Goal: Task Accomplishment & Management: Use online tool/utility

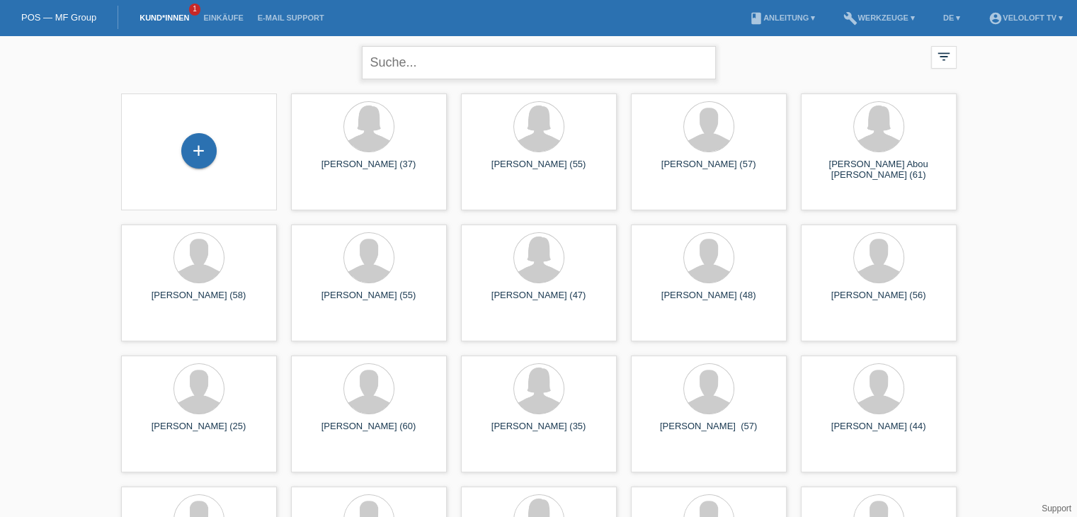
click at [487, 58] on input "text" at bounding box center [539, 62] width 354 height 33
paste input "[PERSON_NAME]"
type input "[PERSON_NAME]"
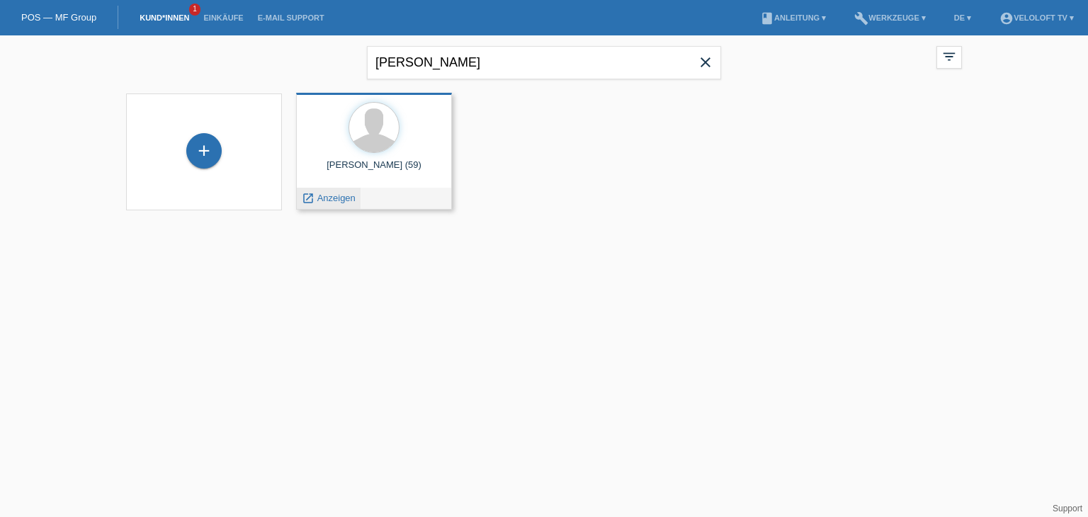
click at [336, 200] on span "Anzeigen" at bounding box center [336, 198] width 38 height 11
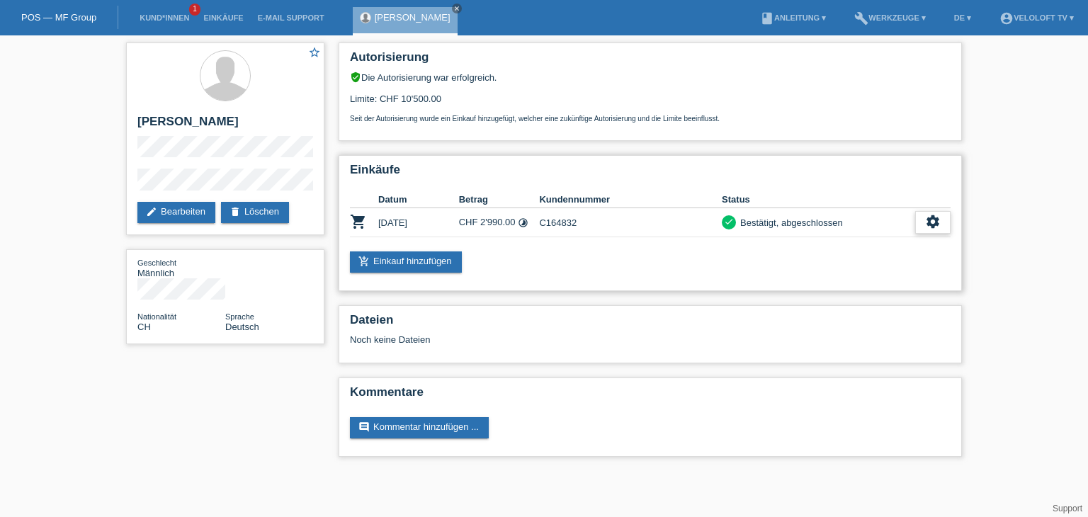
click at [926, 219] on icon "settings" at bounding box center [933, 222] width 16 height 16
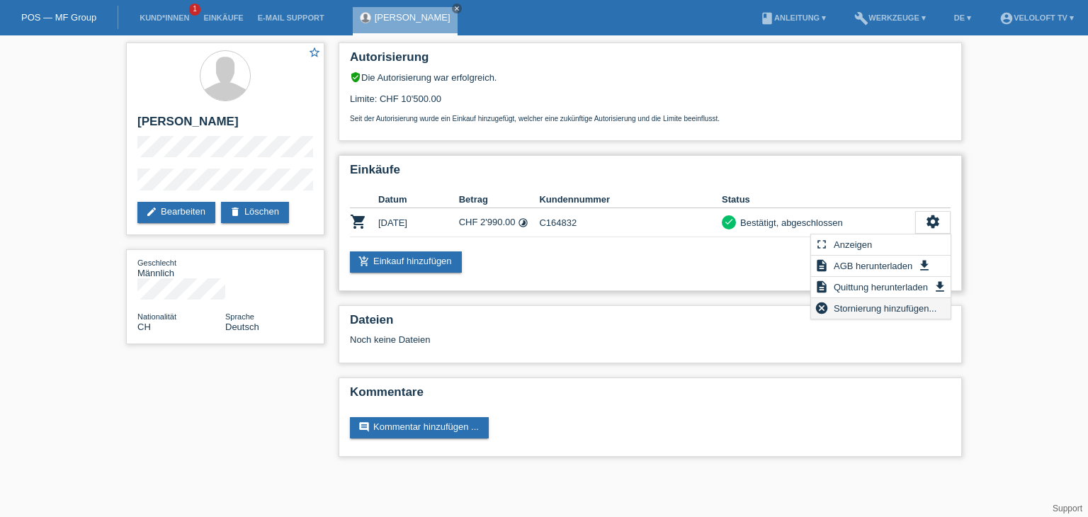
click at [882, 309] on span "Stornierung hinzufügen..." at bounding box center [884, 307] width 107 height 17
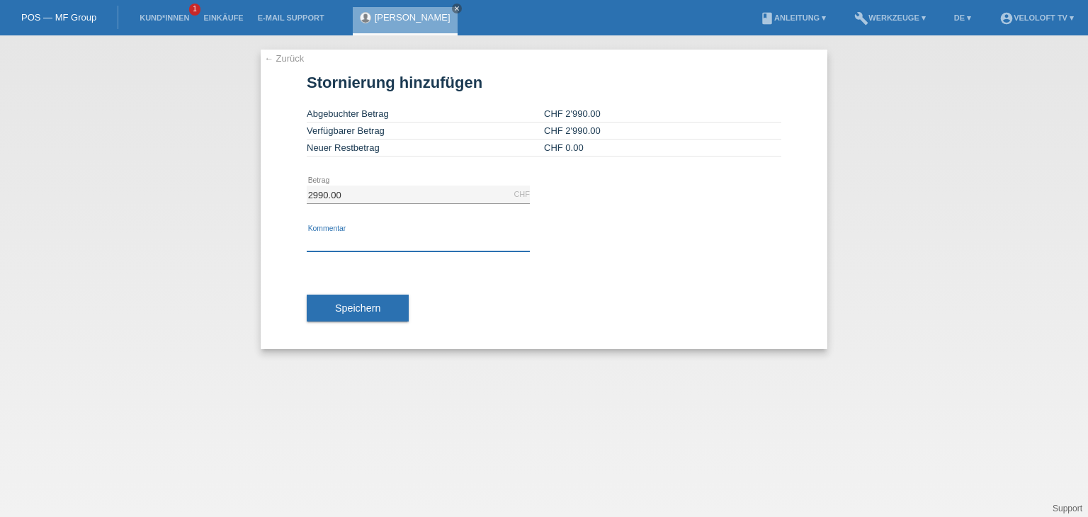
click at [391, 234] on input "text" at bounding box center [418, 243] width 223 height 18
type input "Kunde möchte die Bestellung doch nicht"
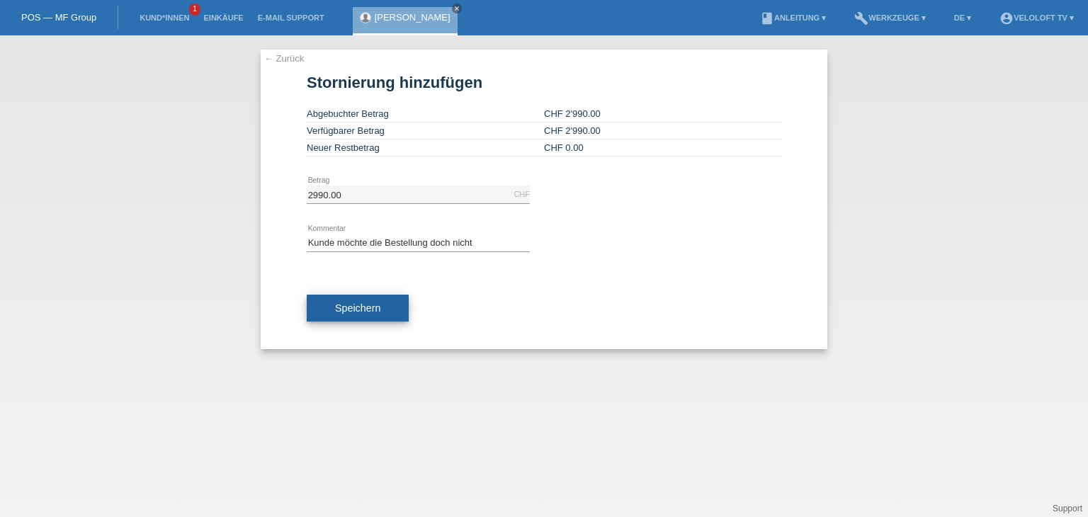
click at [388, 309] on button "Speichern" at bounding box center [358, 308] width 102 height 27
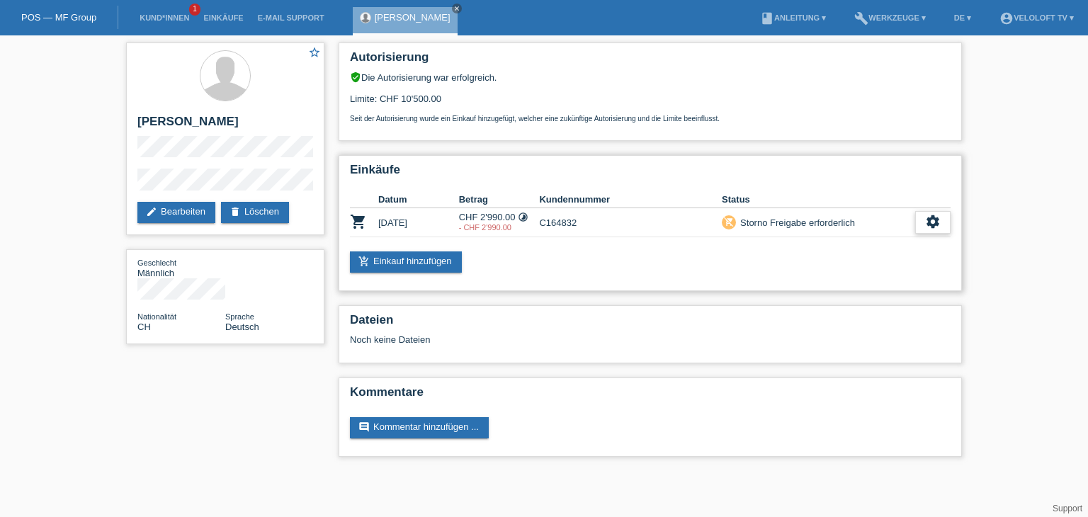
click at [926, 222] on icon "settings" at bounding box center [933, 222] width 16 height 16
click at [454, 12] on link "close" at bounding box center [457, 9] width 10 height 10
click at [152, 22] on link "Kund*innen" at bounding box center [164, 17] width 64 height 8
